Goal: Task Accomplishment & Management: Manage account settings

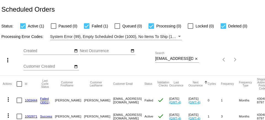
click at [165, 59] on input "[EMAIL_ADDRESS][DOMAIN_NAME]" at bounding box center [174, 58] width 38 height 4
paste input "[PERSON_NAME][EMAIL_ADDRESS][PERSON_NAME]"
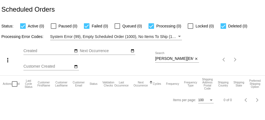
click at [173, 61] on div "[PERSON_NAME][EMAIL_ADDRESS][PERSON_NAME][DOMAIN_NAME] Search" at bounding box center [174, 57] width 38 height 11
click at [174, 60] on input "[PERSON_NAME][EMAIL_ADDRESS][PERSON_NAME][DOMAIN_NAME]" at bounding box center [174, 58] width 38 height 4
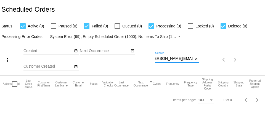
click at [174, 60] on input "[PERSON_NAME][EMAIL_ADDRESS][PERSON_NAME][DOMAIN_NAME]" at bounding box center [174, 58] width 38 height 4
paste input
type input "[EMAIL_ADDRESS][DOMAIN_NAME]"
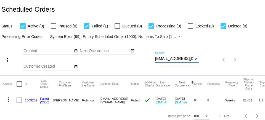
scroll to position [4, 0]
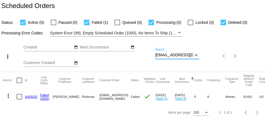
click at [30, 96] on link "1003202" at bounding box center [31, 97] width 12 height 4
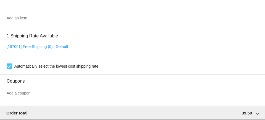
scroll to position [340, 0]
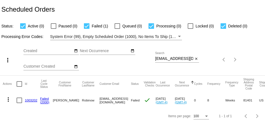
scroll to position [4, 0]
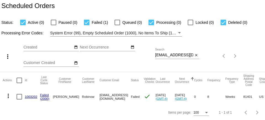
click at [8, 94] on mat-icon "more_vert" at bounding box center [8, 95] width 7 height 7
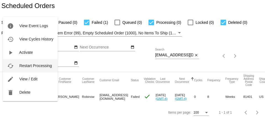
click at [31, 67] on span "Restart Processing" at bounding box center [35, 65] width 33 height 4
